Goal: Information Seeking & Learning: Learn about a topic

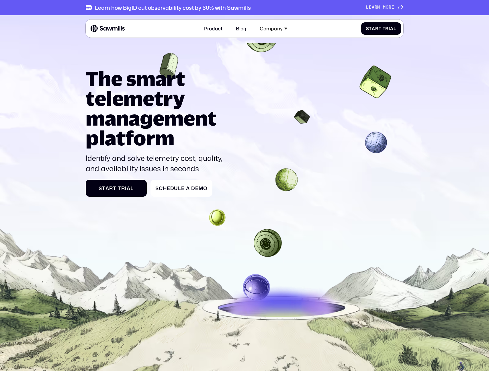
click at [134, 160] on p "Identify and solve telemetry cost, quality, and availability issues in seconds" at bounding box center [157, 163] width 142 height 21
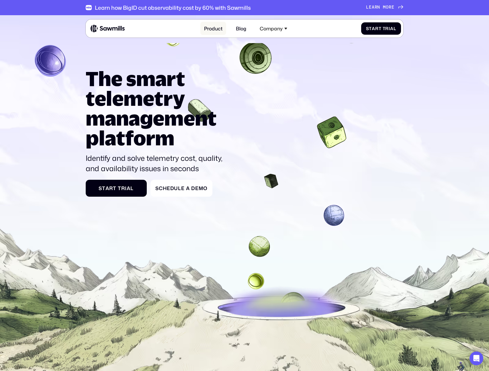
click at [215, 28] on link "Product" at bounding box center [213, 28] width 26 height 13
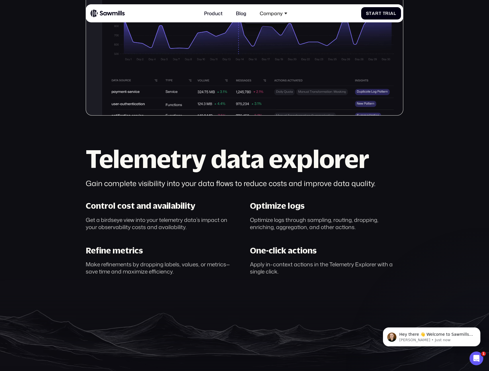
scroll to position [272, 0]
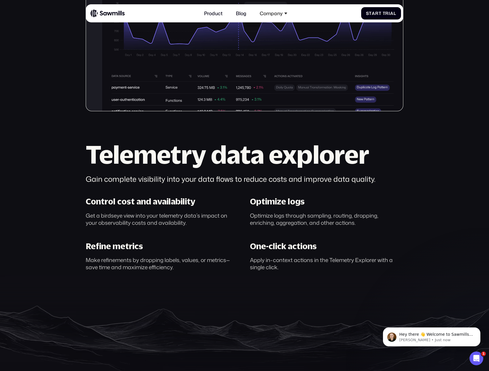
click at [68, 198] on section "Telemetry management, perfected. AI-powered control of your telemetry data S t …" at bounding box center [244, 64] width 489 height 642
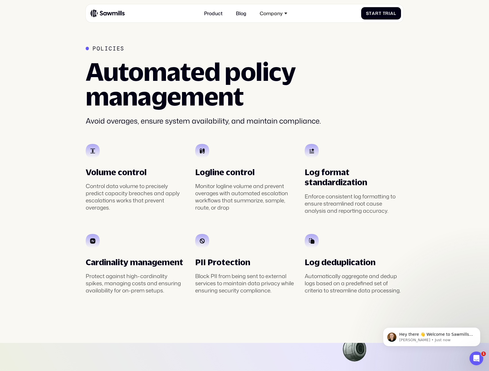
scroll to position [1037, 0]
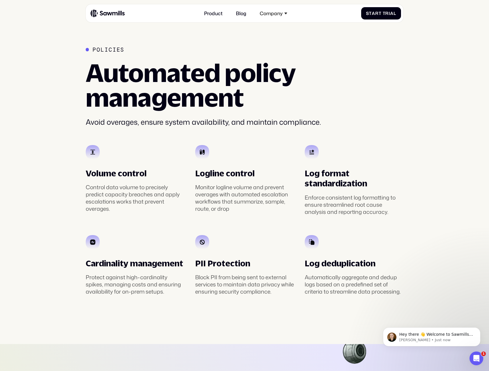
click at [131, 198] on div "Control data volume to precisely predict capacity breaches and apply escalation…" at bounding box center [135, 198] width 99 height 29
click at [130, 203] on div "Control data volume to precisely predict capacity breaches and apply escalation…" at bounding box center [135, 198] width 99 height 29
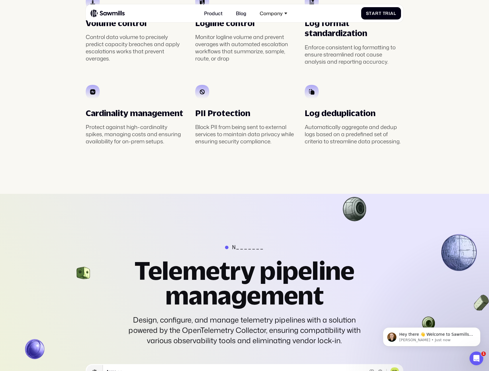
scroll to position [1187, 0]
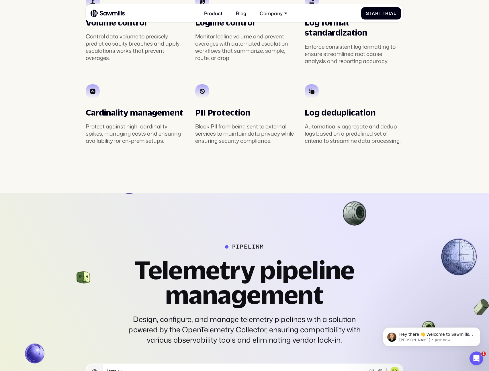
click at [124, 144] on div "Protect against high-cardinality spikes, managing costs and ensuring availabili…" at bounding box center [135, 134] width 99 height 22
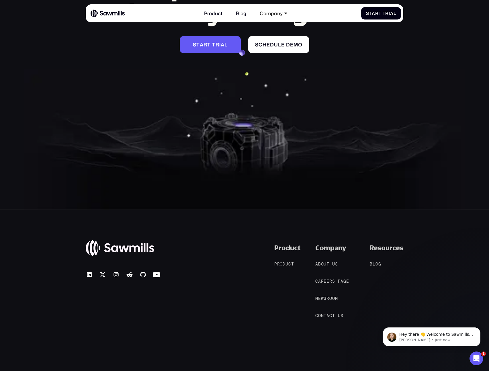
scroll to position [2386, 0]
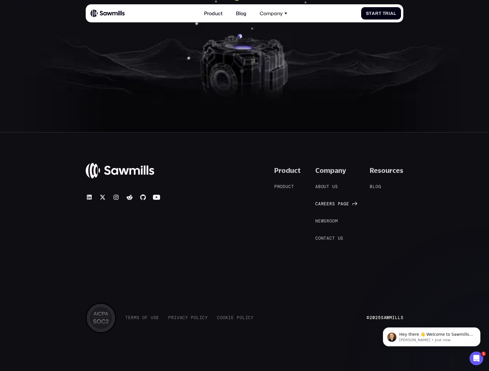
click at [332, 204] on span "r" at bounding box center [331, 204] width 3 height 5
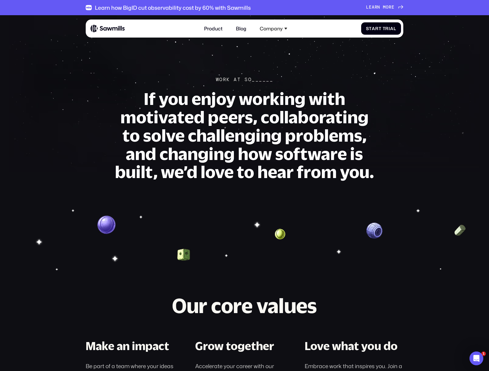
click at [231, 127] on h1 "If you enjoy working with motivated peers, collaborating to solve challenging p…" at bounding box center [245, 136] width 260 height 92
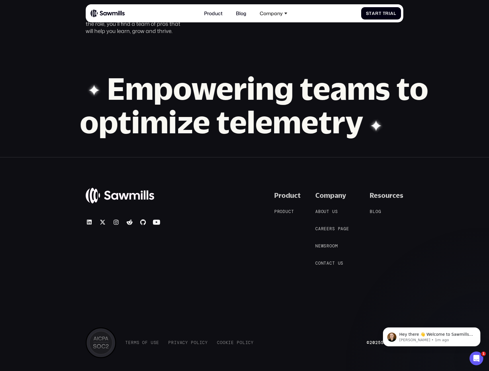
scroll to position [538, 0]
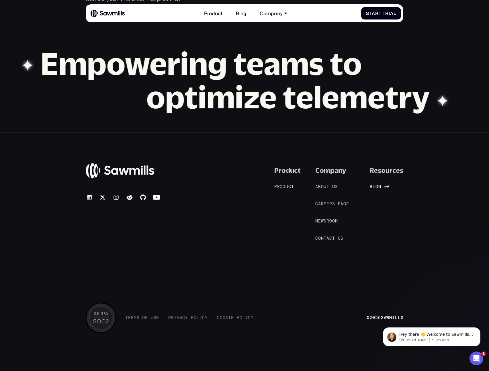
click at [378, 187] on span "o" at bounding box center [377, 186] width 3 height 5
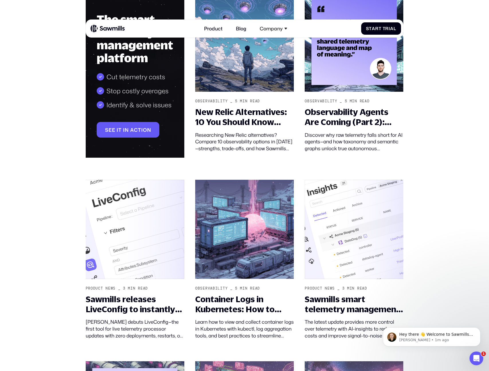
scroll to position [138, 0]
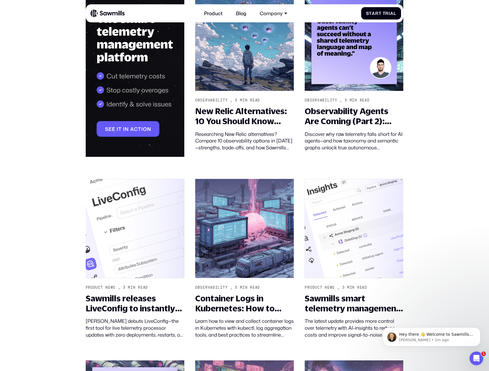
click at [37, 248] on section "Elevate The Blog for Modern telemetry _ min read sawmills cta Observability _ 5…" at bounding box center [244, 215] width 489 height 677
click at [39, 280] on section "Elevate The Blog for Modern telemetry _ min read sawmills cta Observability _ 5…" at bounding box center [244, 215] width 489 height 677
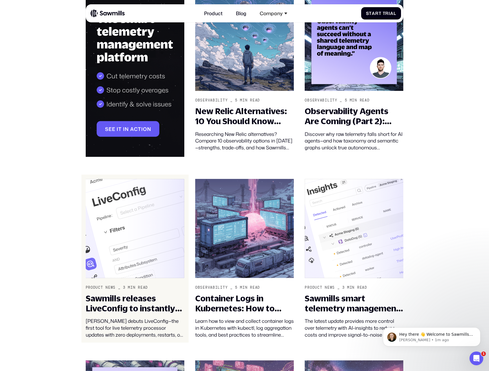
click at [128, 310] on div "Sawmills releases LiveConfig to instantly configure your telemetry pipeline wit…" at bounding box center [135, 303] width 99 height 20
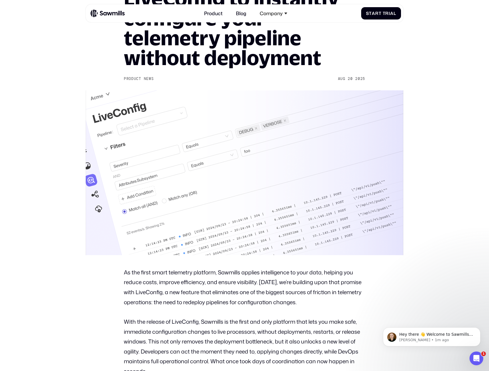
scroll to position [101, 0]
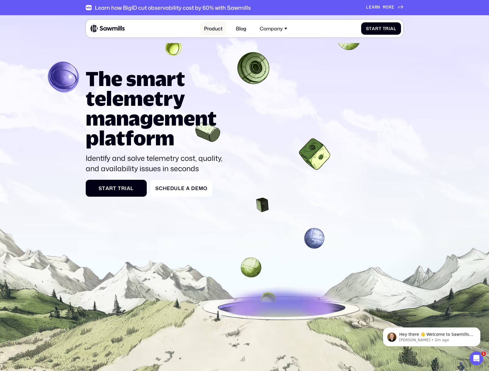
click at [216, 30] on link "Product" at bounding box center [213, 28] width 26 height 13
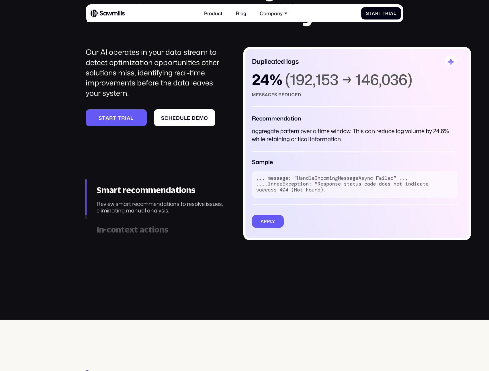
scroll to position [722, 0]
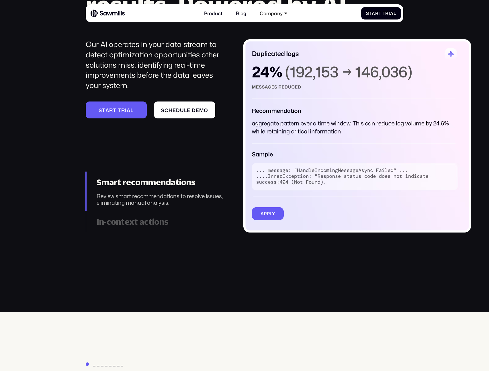
click at [122, 225] on div "In-context actions" at bounding box center [162, 222] width 130 height 10
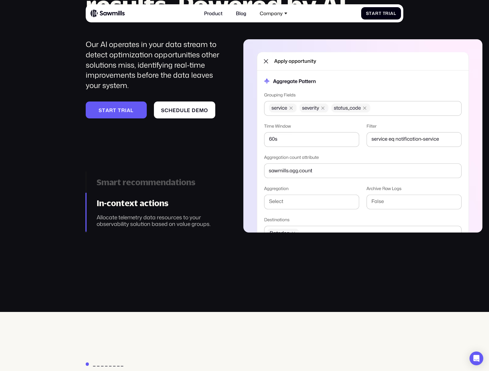
click at [51, 224] on div "___________ Smart telemetry, smarter results. Powered by AI. Our AI operates in…" at bounding box center [244, 93] width 489 height 279
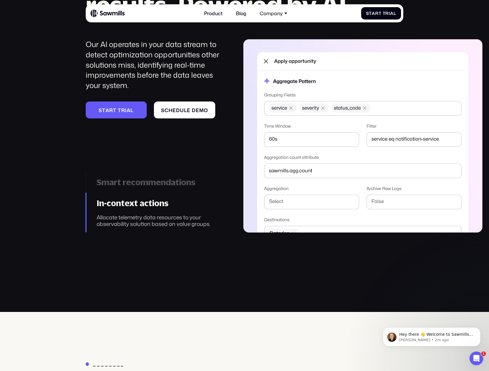
scroll to position [0, 0]
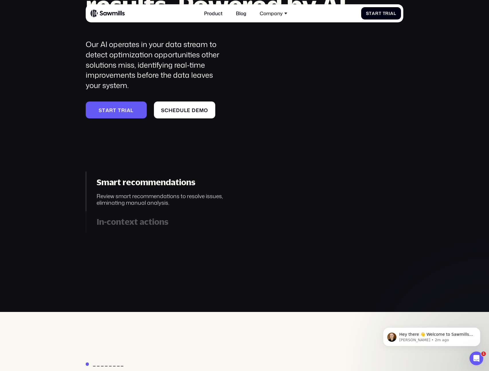
click at [48, 250] on section "___________ Smart telemetry, smarter results. Powered by AI. Our AI operates in…" at bounding box center [244, 123] width 489 height 377
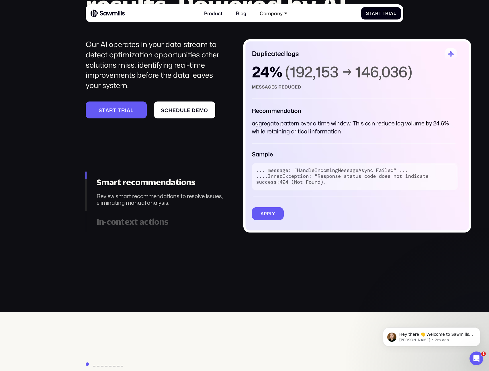
click at [148, 221] on div "In-context actions" at bounding box center [162, 222] width 130 height 10
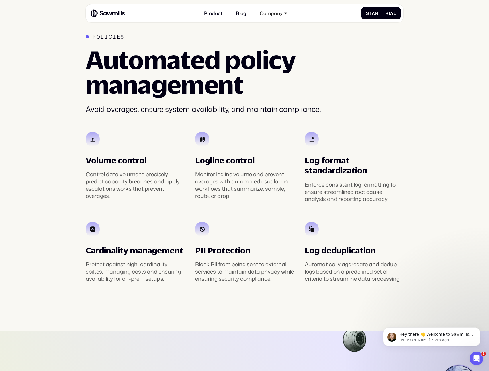
scroll to position [1050, 0]
click at [108, 267] on div "Protect against high-cardinality spikes, managing costs and ensuring availabili…" at bounding box center [135, 272] width 99 height 22
click at [46, 262] on section "Policies Automated policy management Avoid overages, ensure system availability…" at bounding box center [244, 157] width 489 height 347
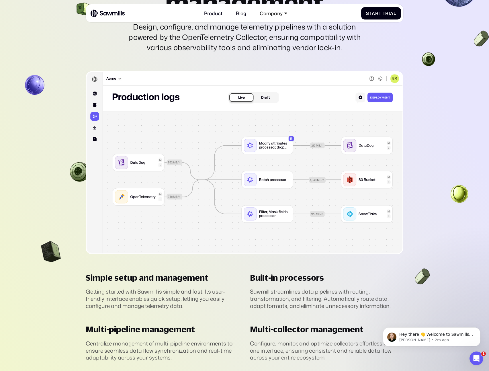
scroll to position [1481, 0]
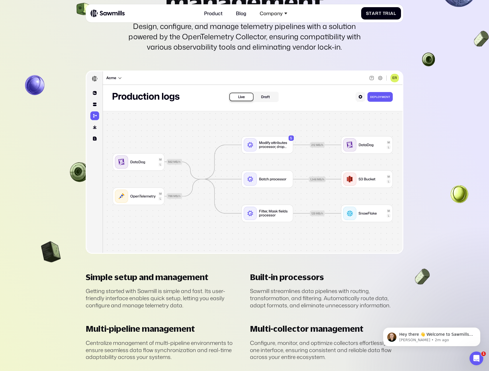
click at [50, 227] on section "________ Telemetry pipeline management Design, configure, and manage telemetry …" at bounding box center [244, 155] width 489 height 511
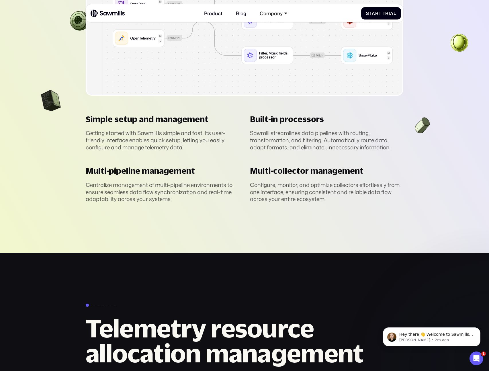
scroll to position [1640, 0]
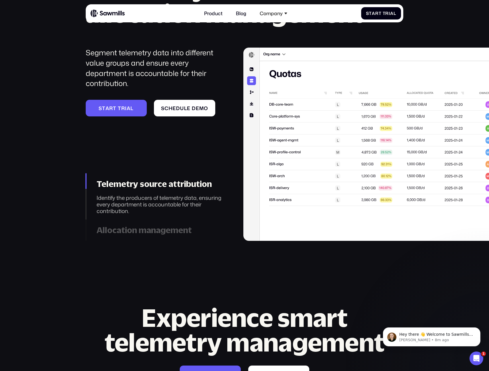
scroll to position [1979, 0]
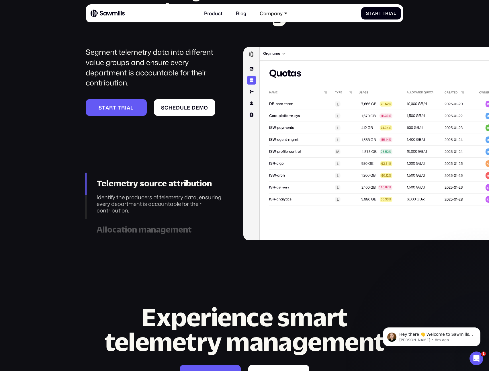
click at [150, 227] on div "Allocation management" at bounding box center [162, 230] width 130 height 10
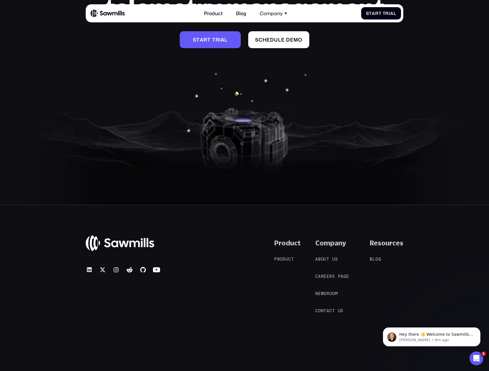
scroll to position [2350, 0]
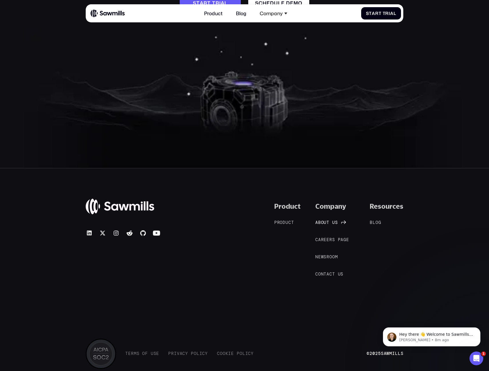
click at [328, 223] on span "t" at bounding box center [328, 222] width 3 height 5
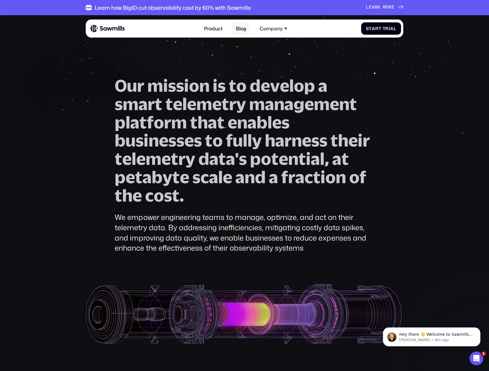
click at [243, 28] on link "Blog" at bounding box center [241, 28] width 18 height 13
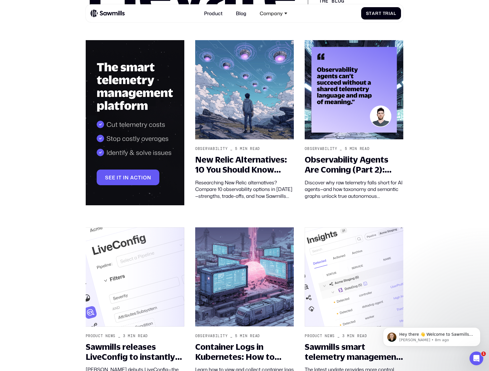
scroll to position [90, 0]
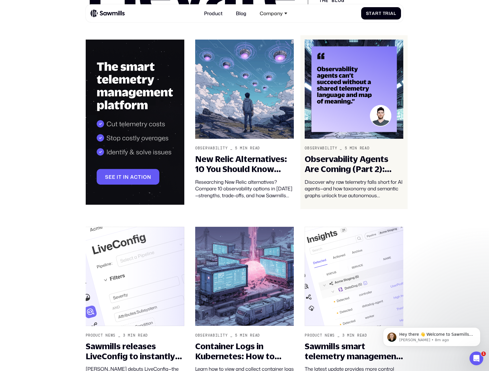
click at [367, 159] on div "Observability Agents Are Coming (Part 2): Telemetry Taxonomy and Semantics – Th…" at bounding box center [354, 164] width 99 height 20
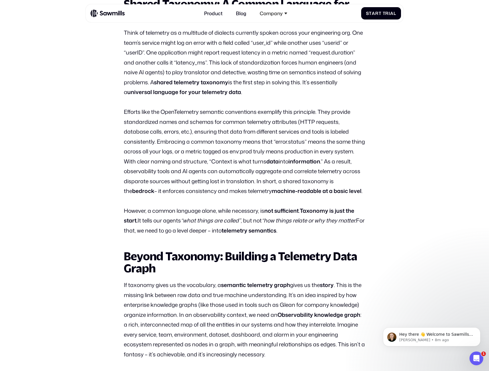
scroll to position [593, 0]
